Goal: Transaction & Acquisition: Purchase product/service

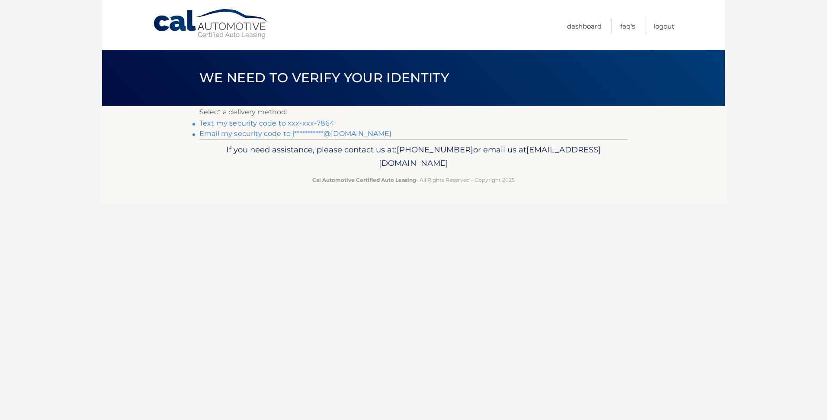
click at [258, 122] on link "Text my security code to xxx-xxx-7864" at bounding box center [266, 123] width 135 height 8
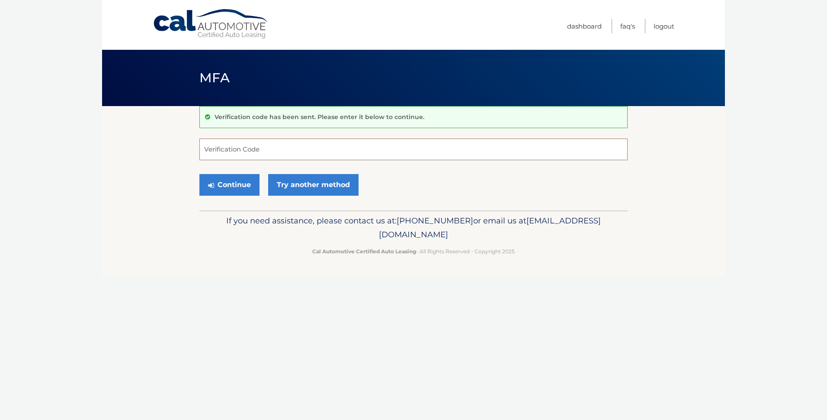
click at [239, 148] on input "Verification Code" at bounding box center [413, 149] width 428 height 22
type input "889598"
click at [226, 188] on button "Continue" at bounding box center [229, 185] width 60 height 22
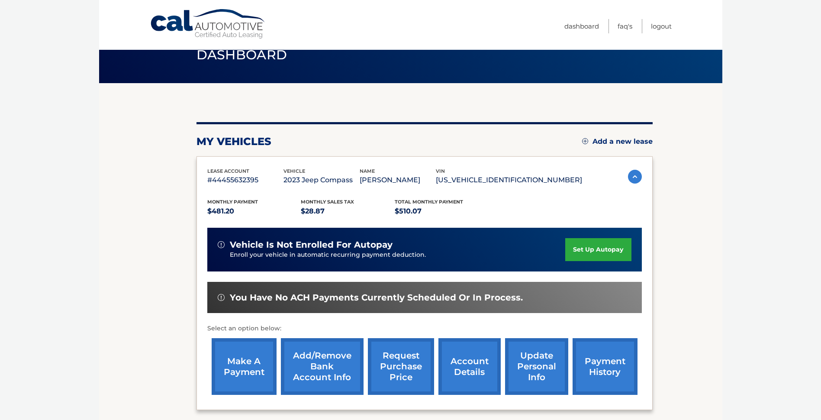
scroll to position [43, 0]
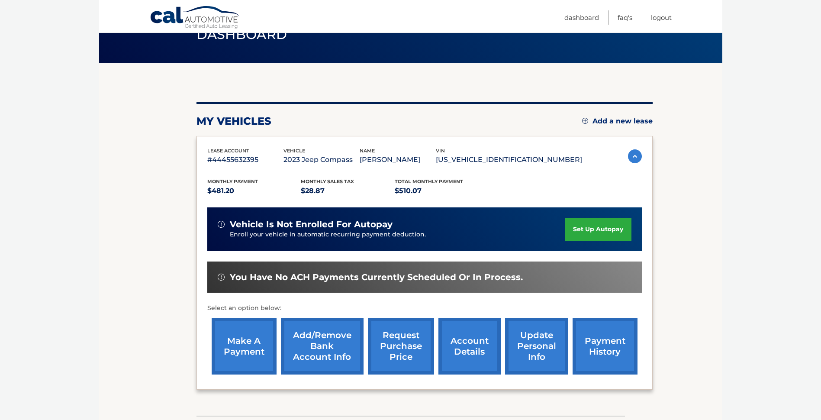
click at [239, 340] on link "make a payment" at bounding box center [244, 346] width 65 height 57
click at [461, 340] on link "account details" at bounding box center [469, 346] width 62 height 57
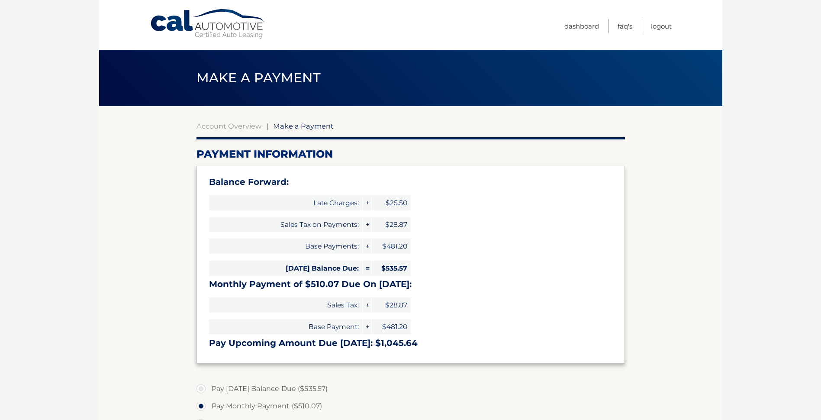
select select "YjllNmI4ZmUtNDdmNi00NjlkLTgyMTktMmM3NjYzMDQ4NDQ0"
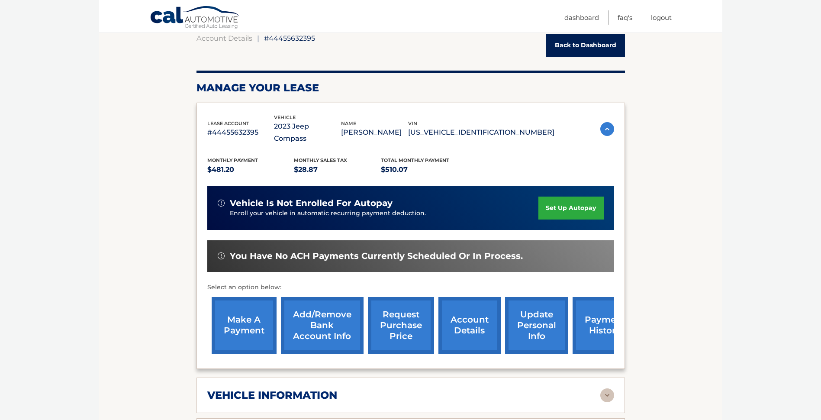
scroll to position [87, 0]
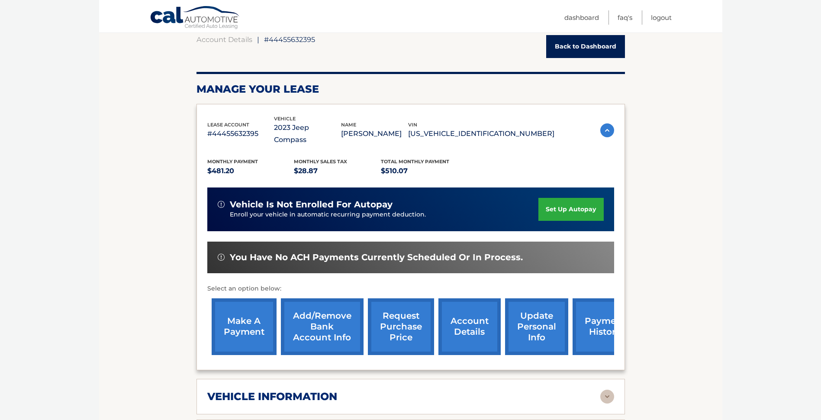
click at [581, 39] on link "Back to Dashboard" at bounding box center [585, 46] width 79 height 23
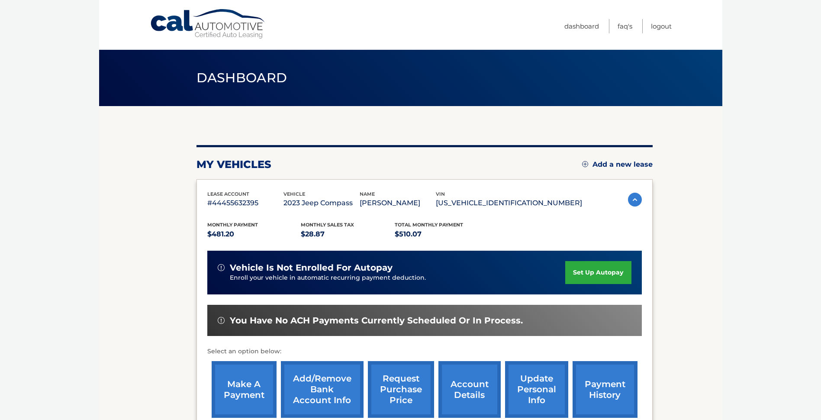
click at [603, 385] on link "payment history" at bounding box center [604, 389] width 65 height 57
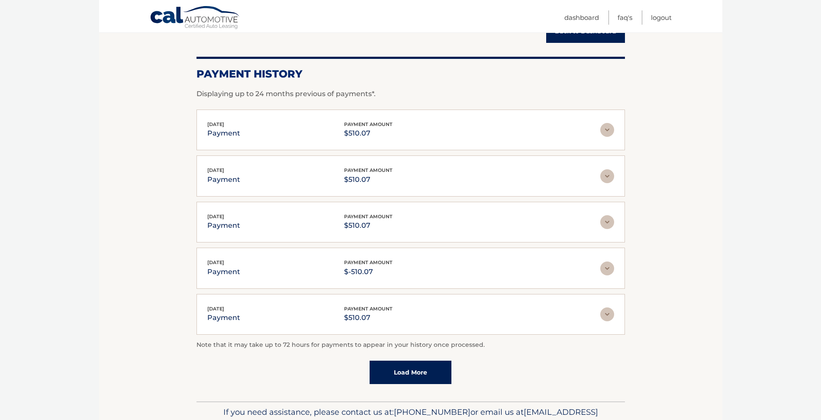
scroll to position [87, 0]
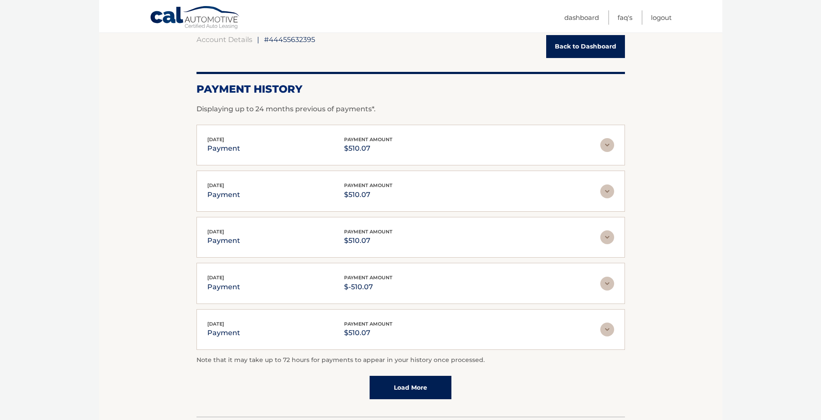
click at [593, 45] on link "Back to Dashboard" at bounding box center [585, 46] width 79 height 23
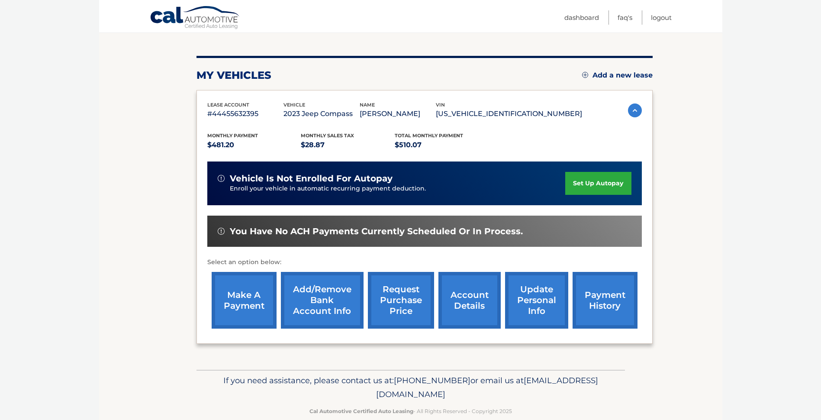
scroll to position [105, 0]
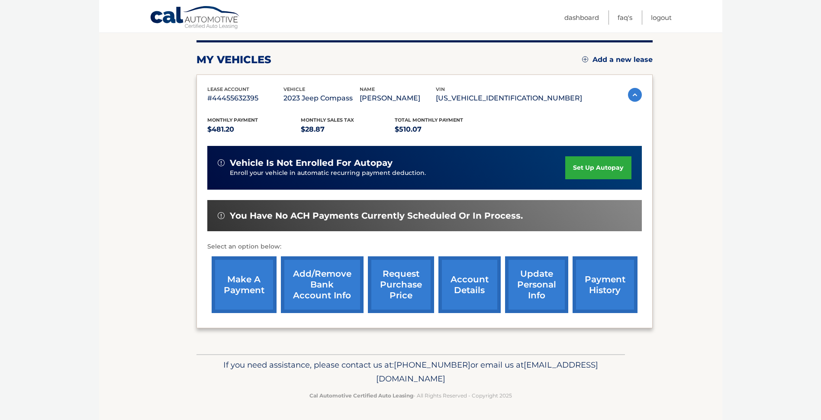
click at [248, 277] on link "make a payment" at bounding box center [244, 284] width 65 height 57
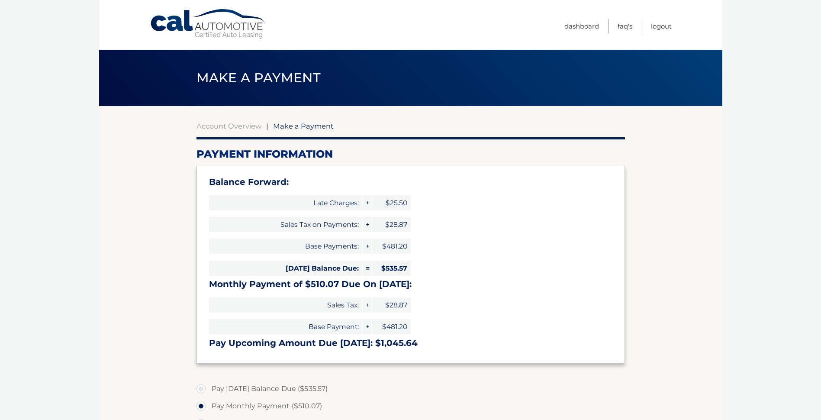
select select "YjllNmI4ZmUtNDdmNi00NjlkLTgyMTktMmM3NjYzMDQ4NDQ0"
click at [720, 239] on section "Account Overview | Make a Payment Payment Information Balance Forward: Late Cha…" at bounding box center [410, 369] width 623 height 527
click at [307, 126] on span "Make a Payment" at bounding box center [303, 126] width 61 height 9
click at [582, 26] on link "Dashboard" at bounding box center [581, 26] width 35 height 14
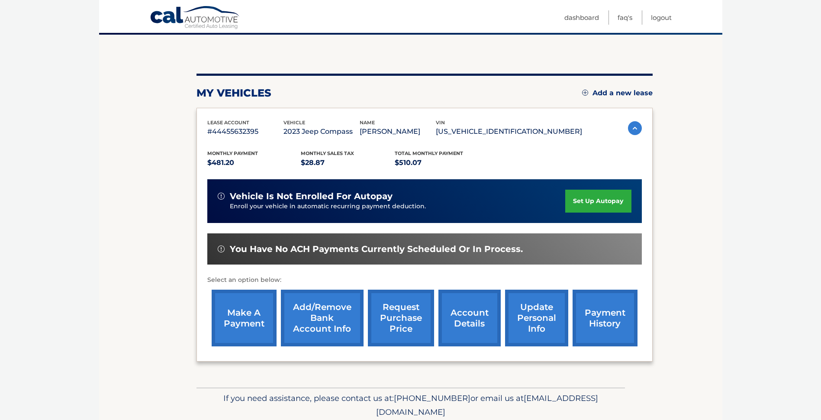
scroll to position [87, 0]
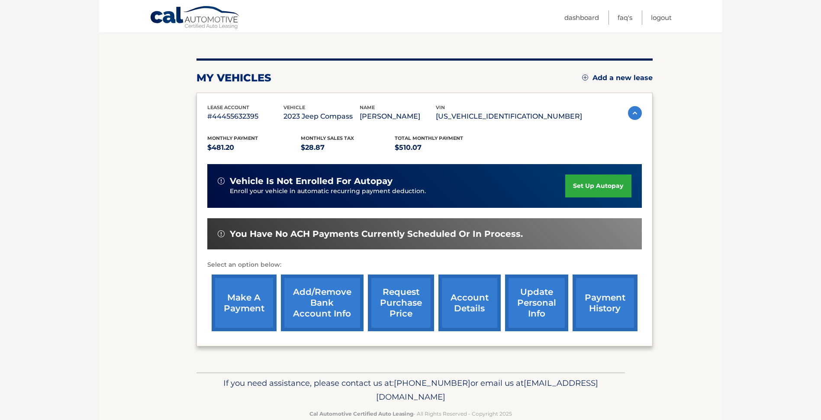
click at [253, 298] on link "make a payment" at bounding box center [244, 302] width 65 height 57
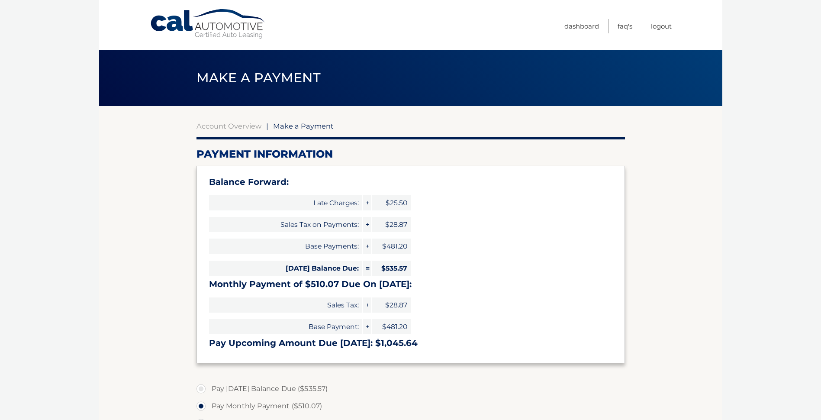
select select "YjllNmI4ZmUtNDdmNi00NjlkLTgyMTktMmM3NjYzMDQ4NDQ0"
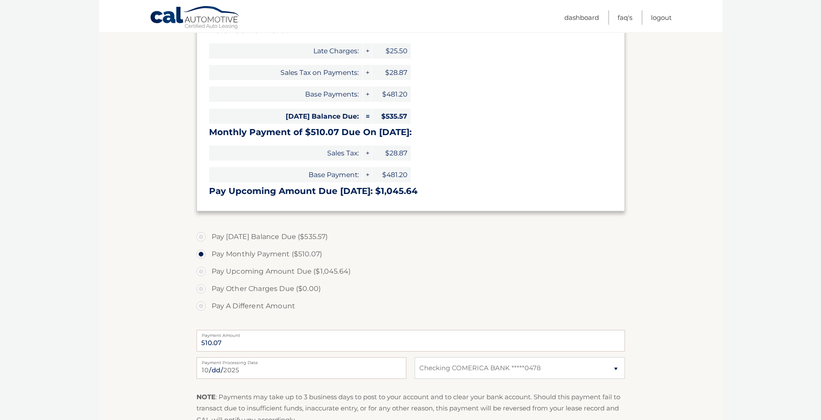
scroll to position [173, 0]
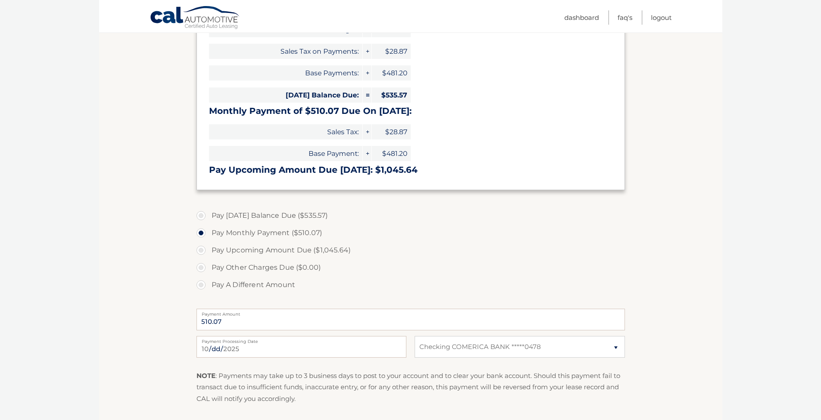
click at [201, 215] on label "Pay [DATE] Balance Due ($535.57)" at bounding box center [410, 215] width 428 height 17
click at [201, 215] on input "Pay [DATE] Balance Due ($535.57)" at bounding box center [204, 214] width 9 height 14
radio input "true"
type input "535.57"
click at [615, 346] on select "Select Bank Account Checking COMERICA BANK *****0478" at bounding box center [519, 347] width 210 height 22
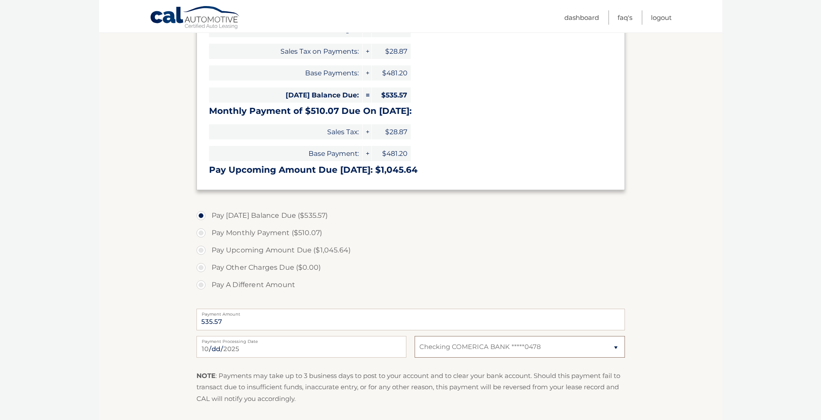
click at [615, 346] on select "Select Bank Account Checking COMERICA BANK *****0478" at bounding box center [519, 347] width 210 height 22
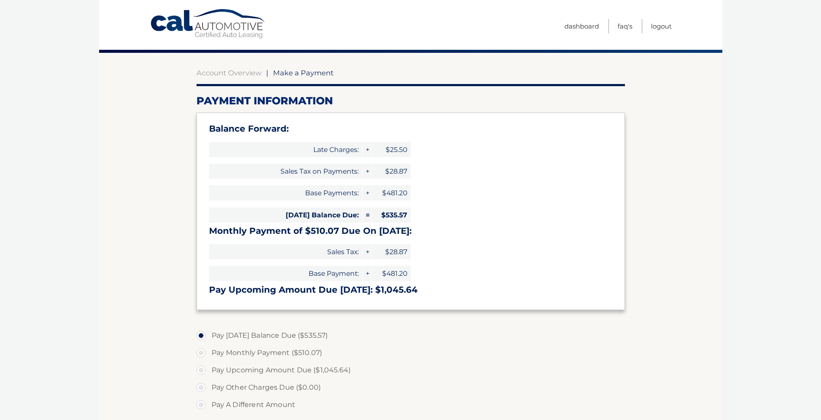
scroll to position [0, 0]
